Goal: Check status: Check status

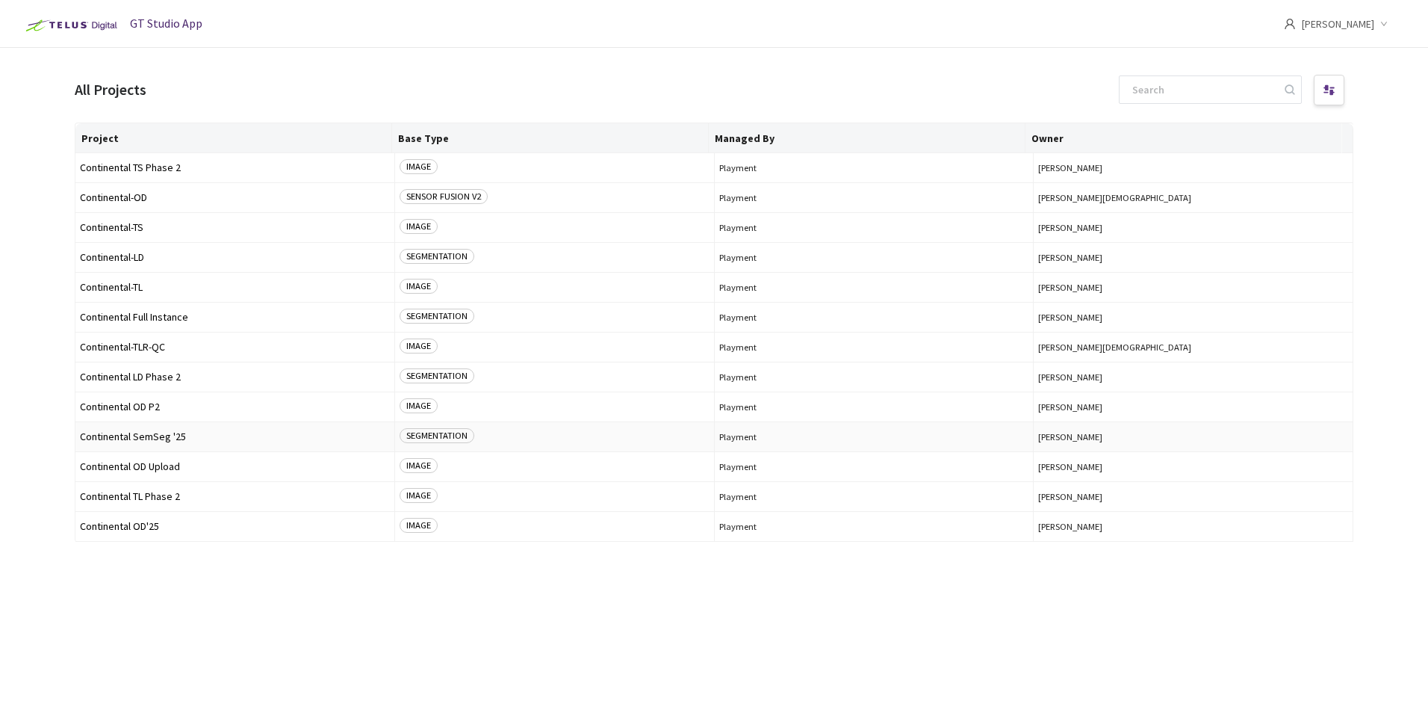
click at [161, 435] on span "Continental SemSeg '25" at bounding box center [235, 436] width 310 height 11
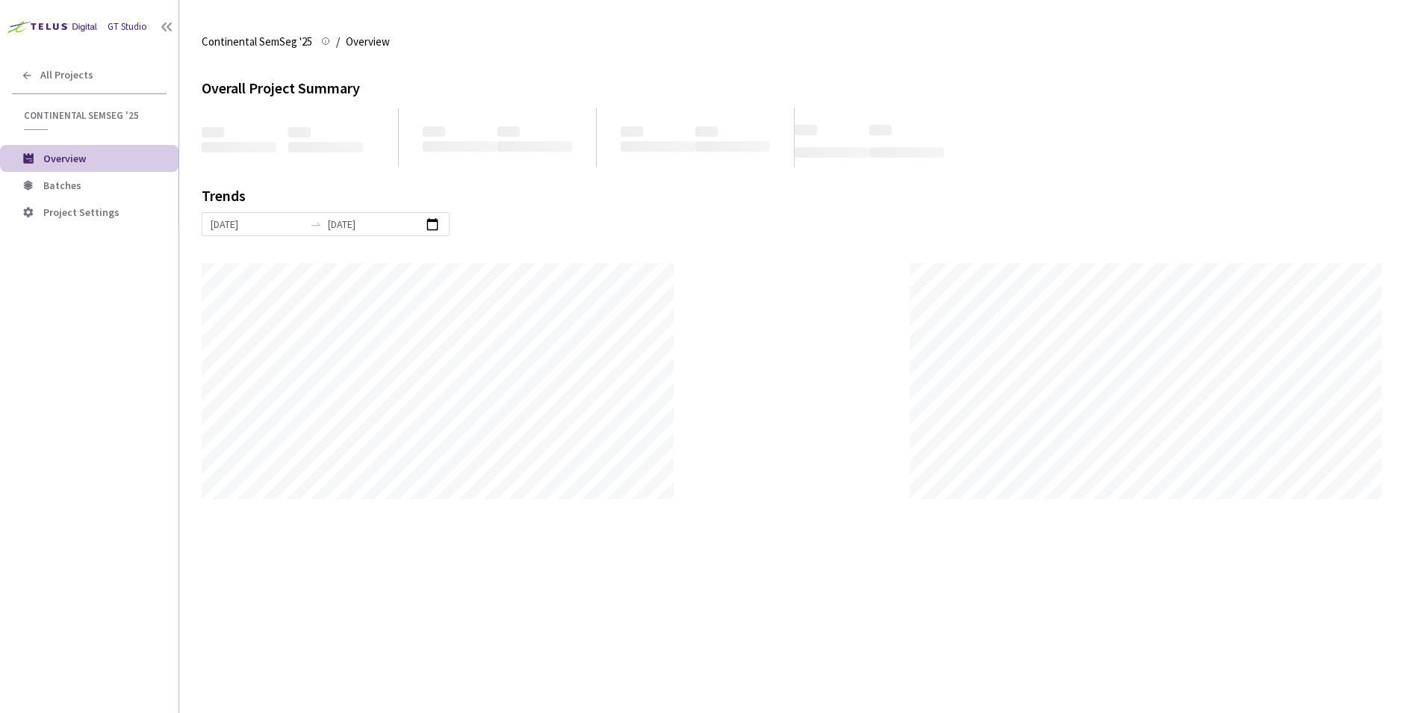
scroll to position [713, 1428]
click at [69, 180] on span "Batches" at bounding box center [62, 185] width 38 height 13
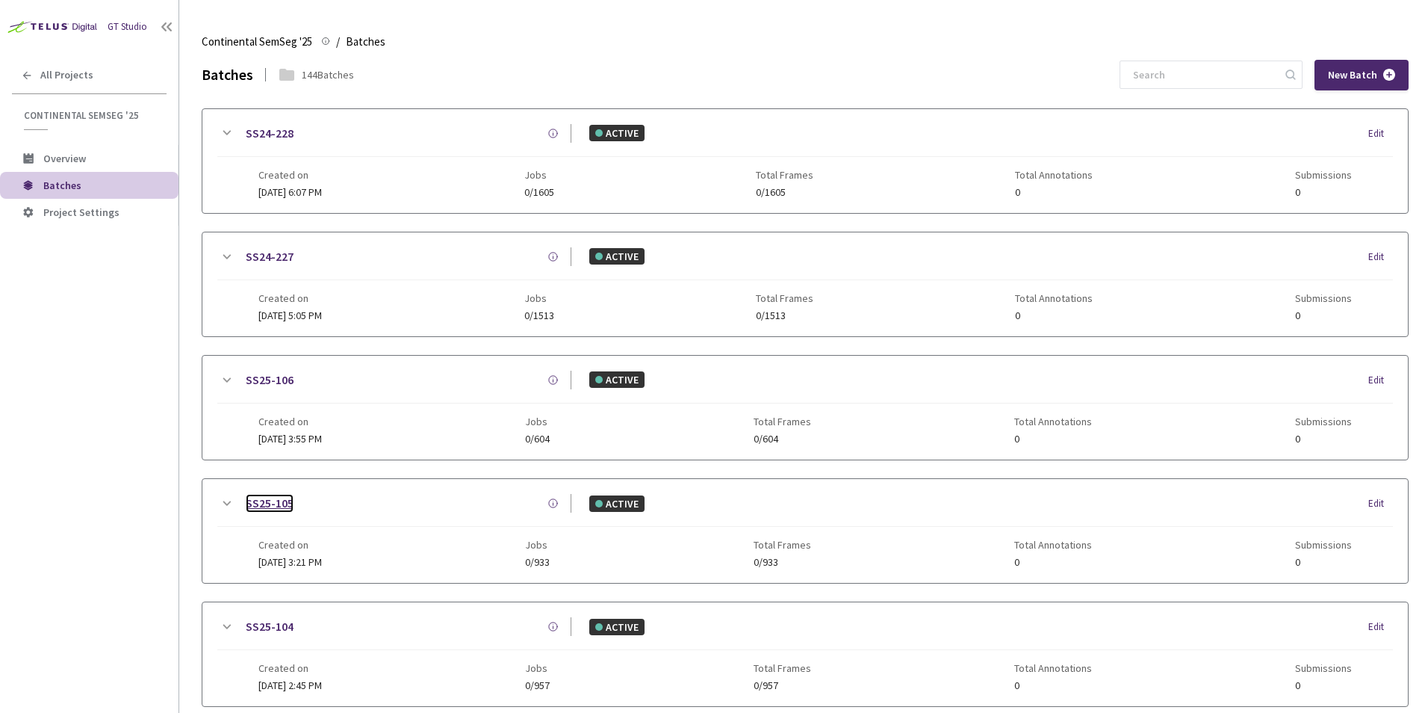
click at [276, 502] on link "SS25-105" at bounding box center [270, 503] width 48 height 19
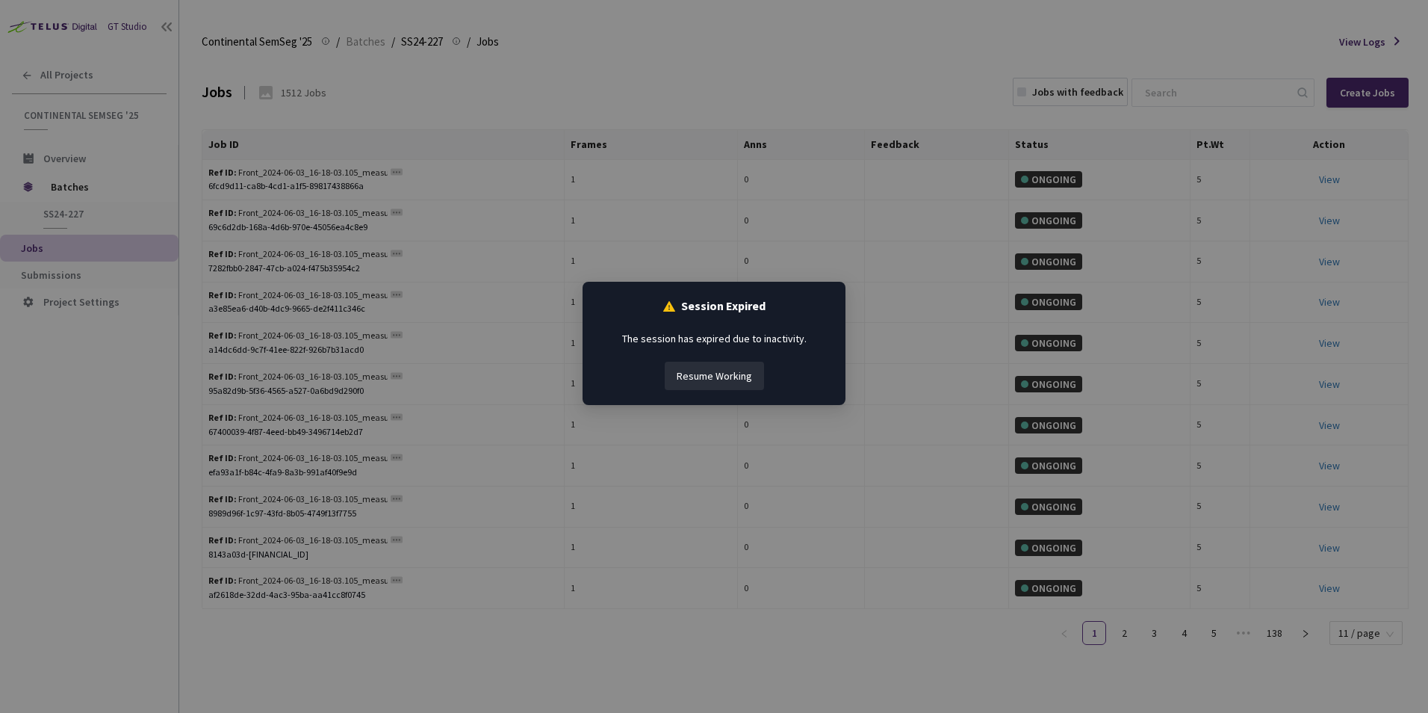
click at [737, 379] on button "Resume Working" at bounding box center [714, 376] width 99 height 28
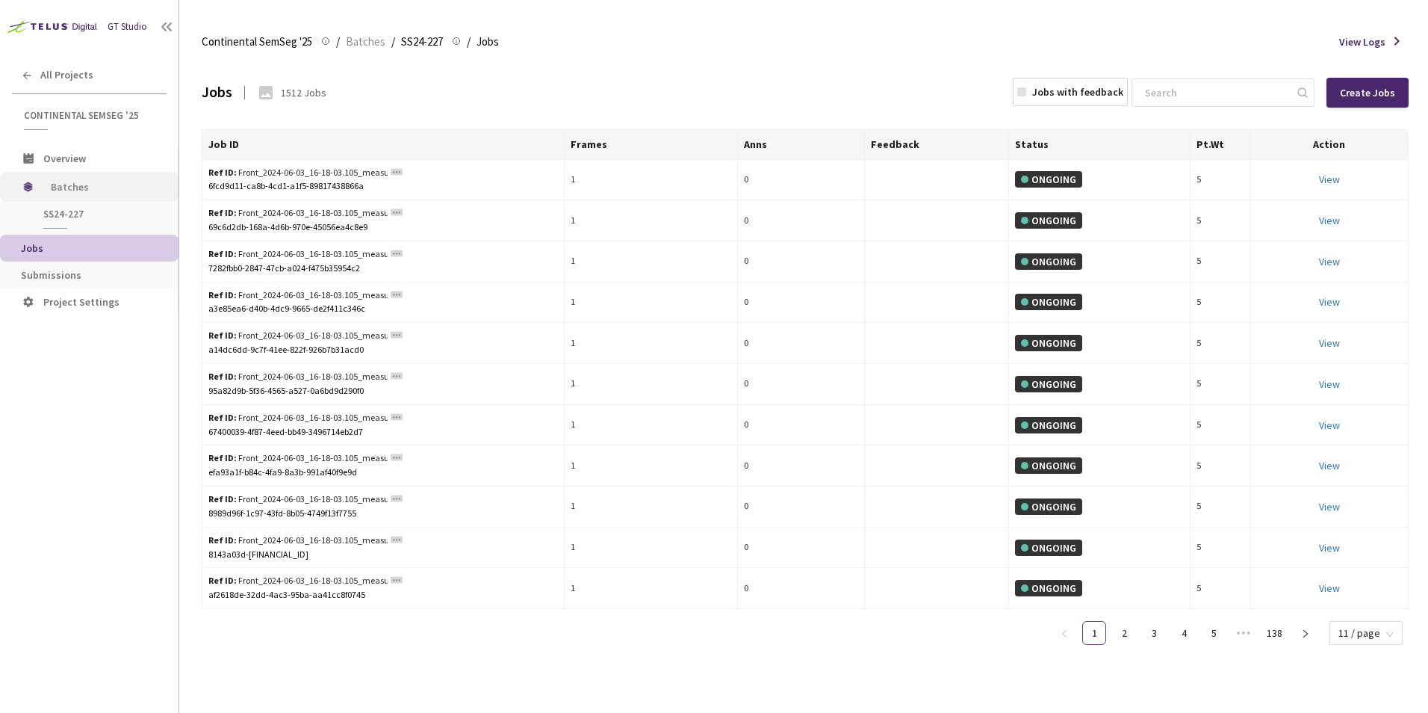
click at [73, 188] on span "Batches" at bounding box center [102, 187] width 102 height 30
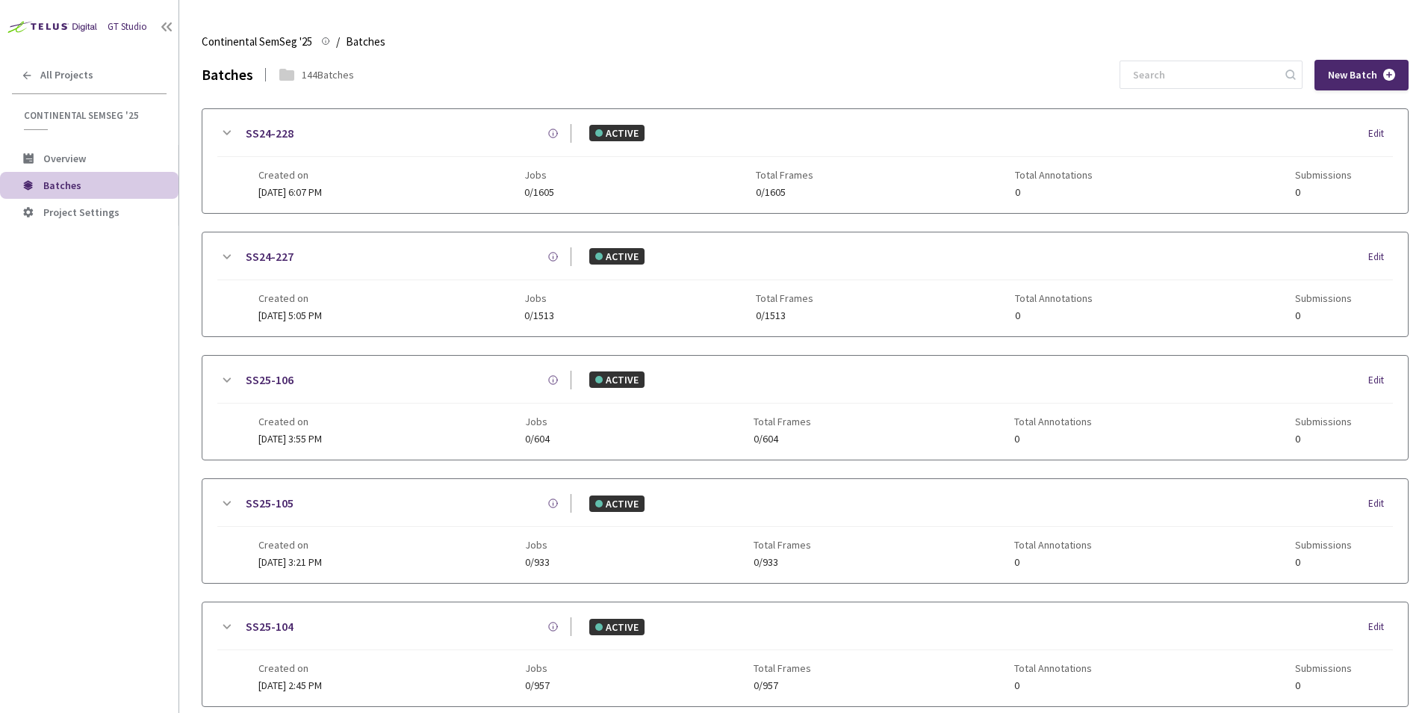
scroll to position [188, 0]
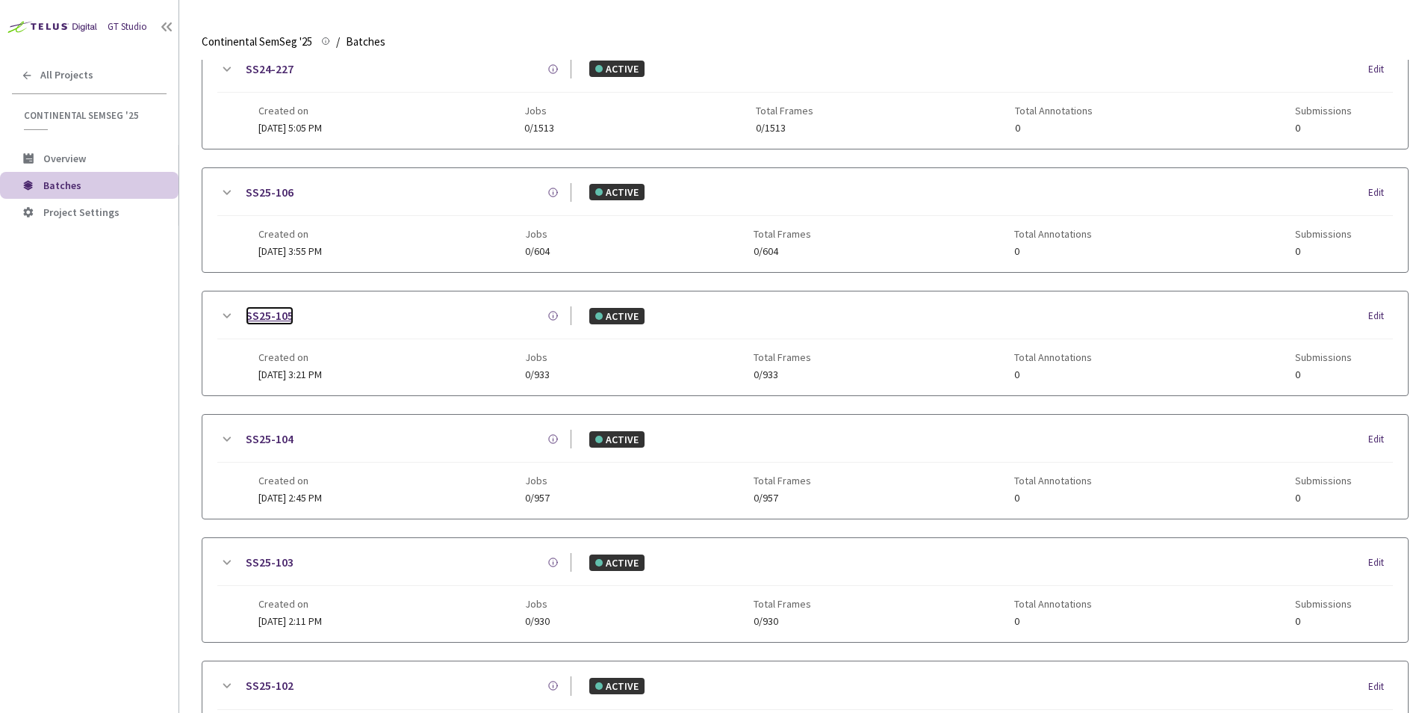
click at [282, 319] on link "SS25-105" at bounding box center [270, 315] width 48 height 19
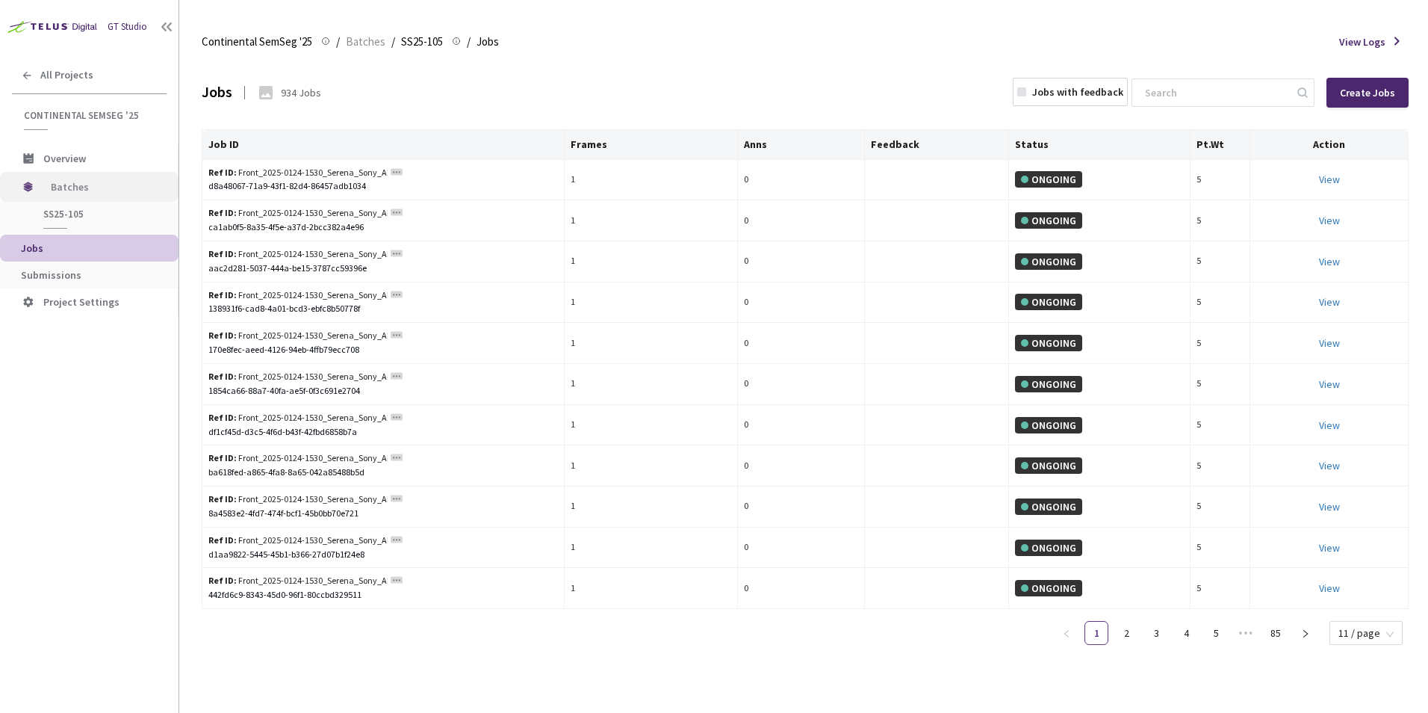
click at [87, 188] on span "Batches" at bounding box center [102, 187] width 102 height 30
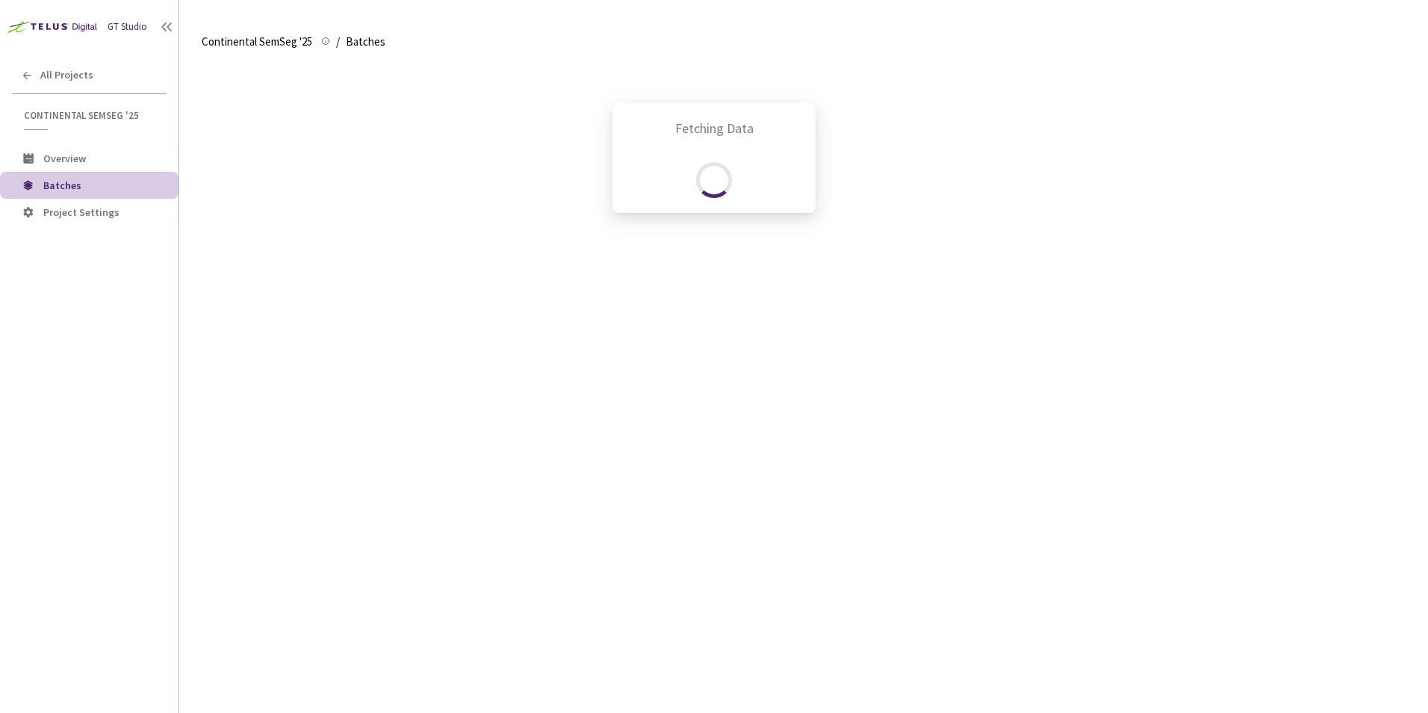
scroll to position [435, 0]
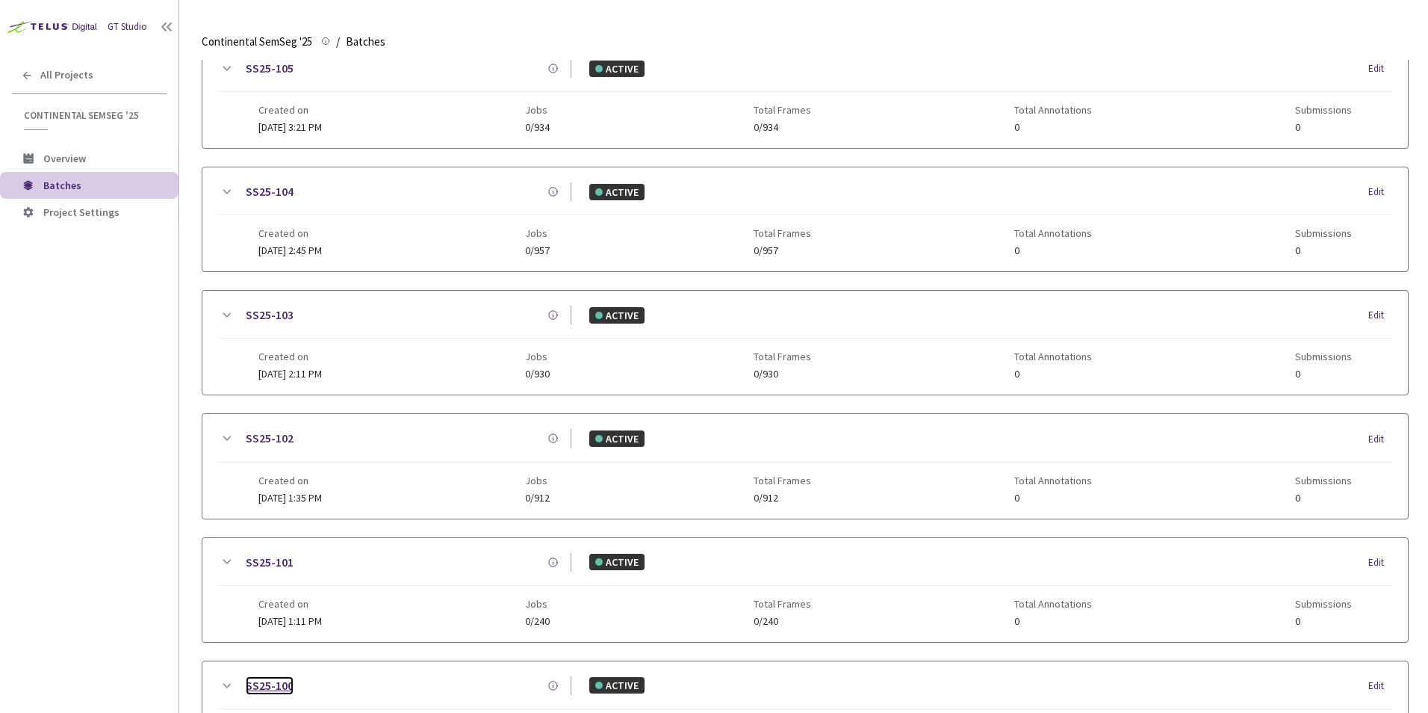
click at [273, 681] on link "SS25-100" at bounding box center [270, 685] width 48 height 19
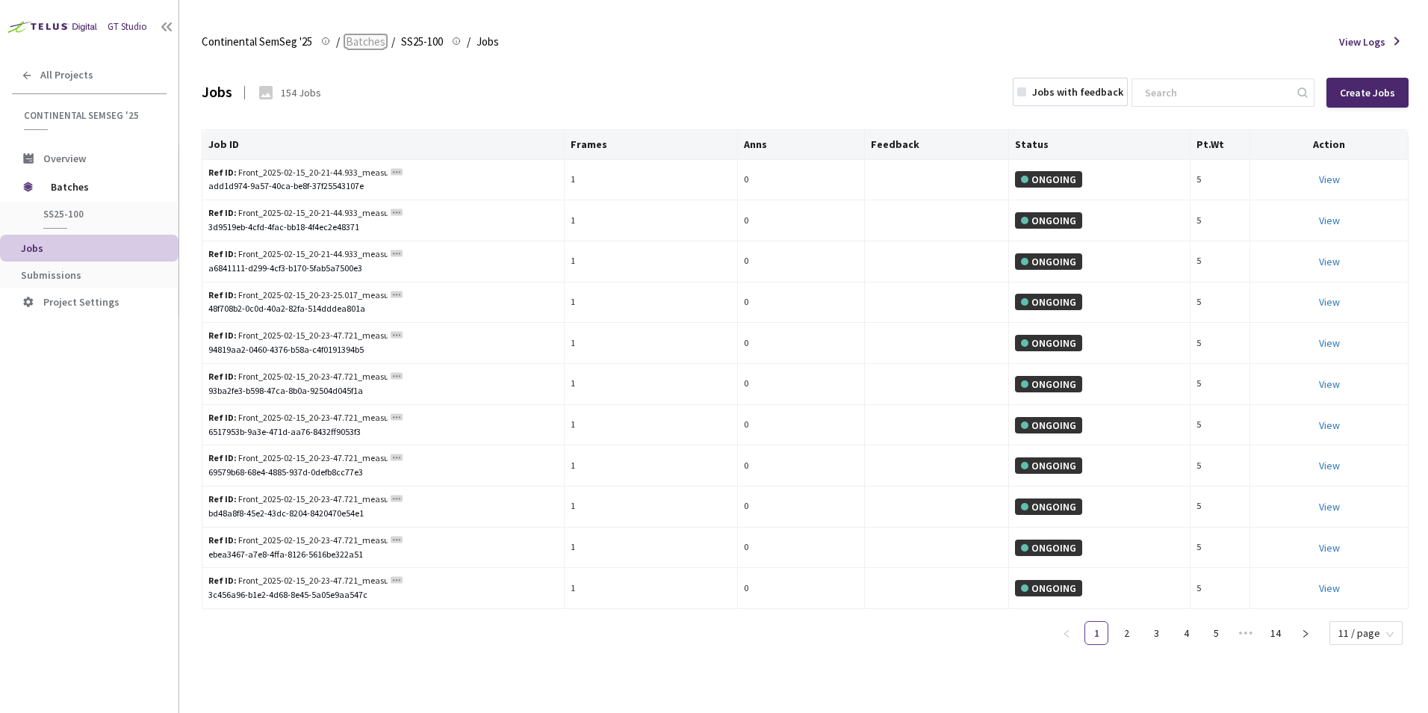
click at [371, 50] on span "Batches" at bounding box center [366, 42] width 40 height 18
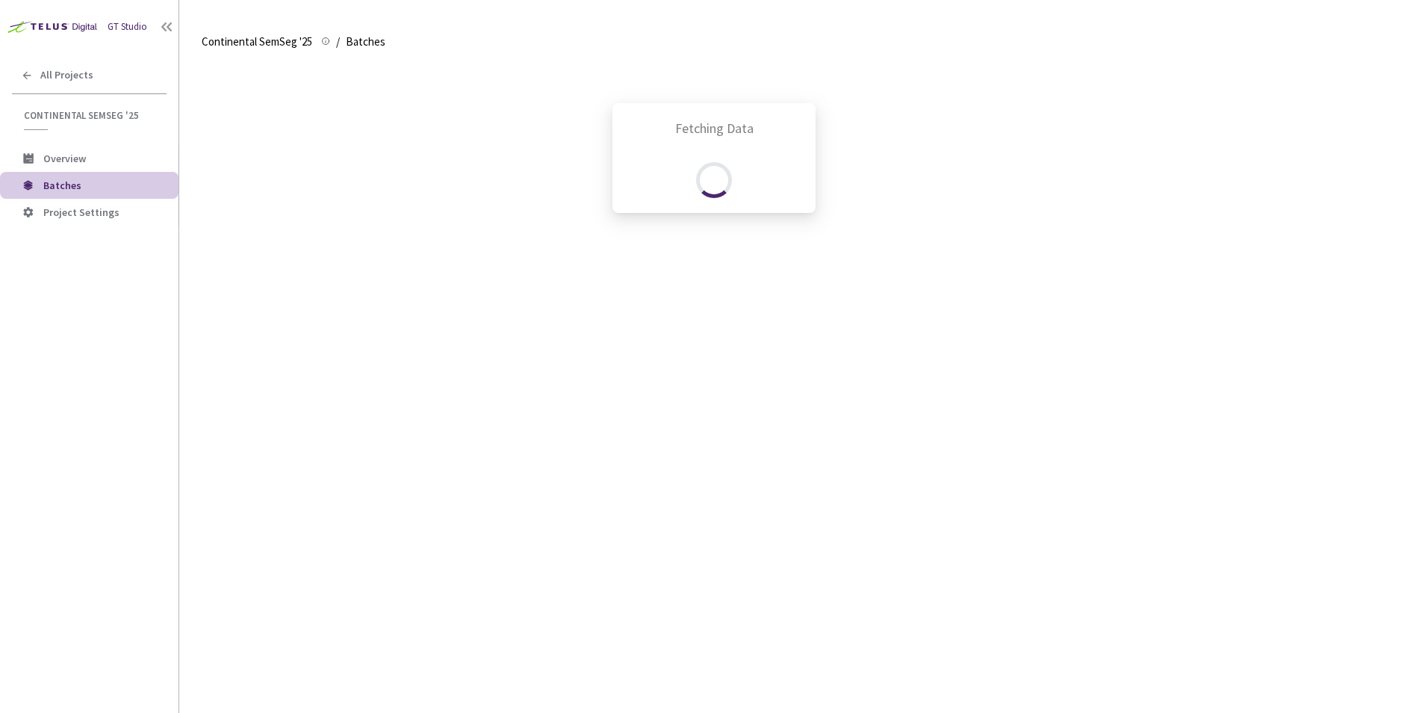
scroll to position [698, 0]
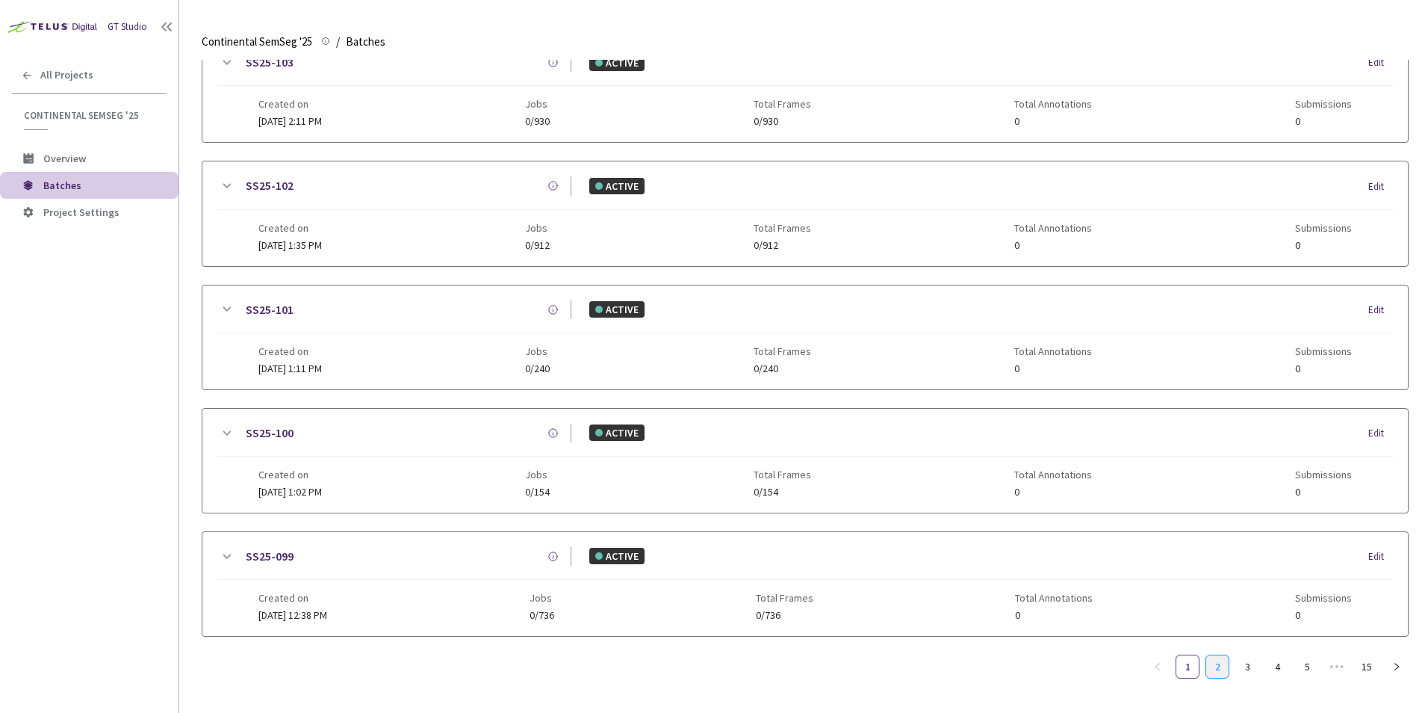
click at [1210, 655] on link "2" at bounding box center [1217, 666] width 22 height 22
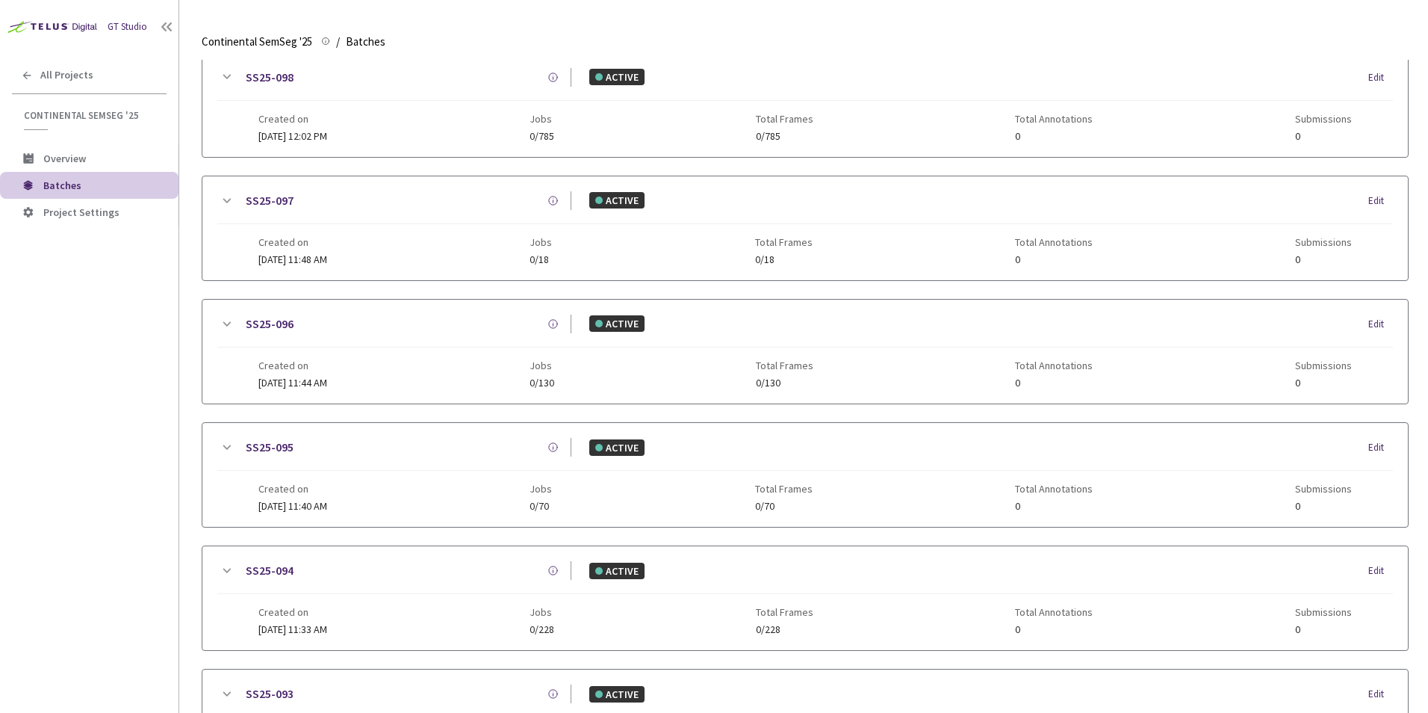
scroll to position [0, 0]
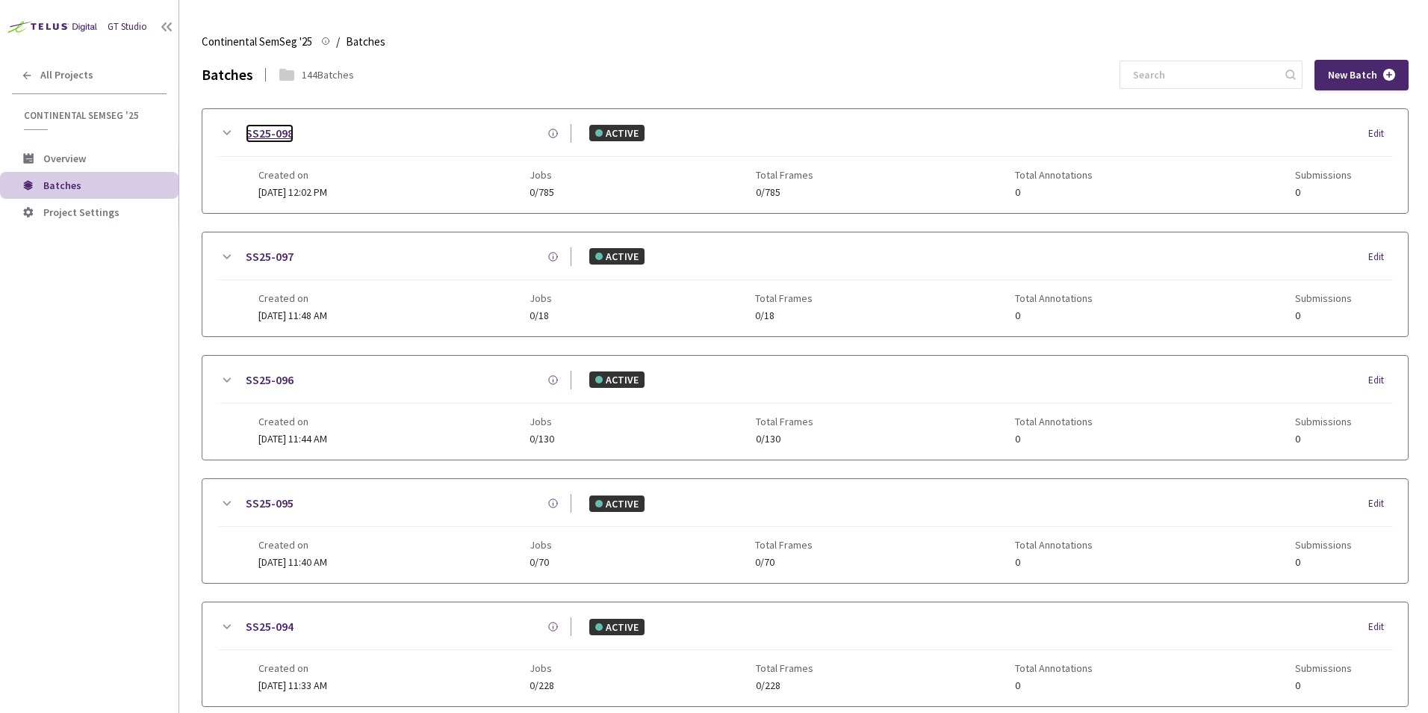
click at [274, 137] on link "SS25-098" at bounding box center [270, 133] width 48 height 19
